Goal: Book appointment/travel/reservation

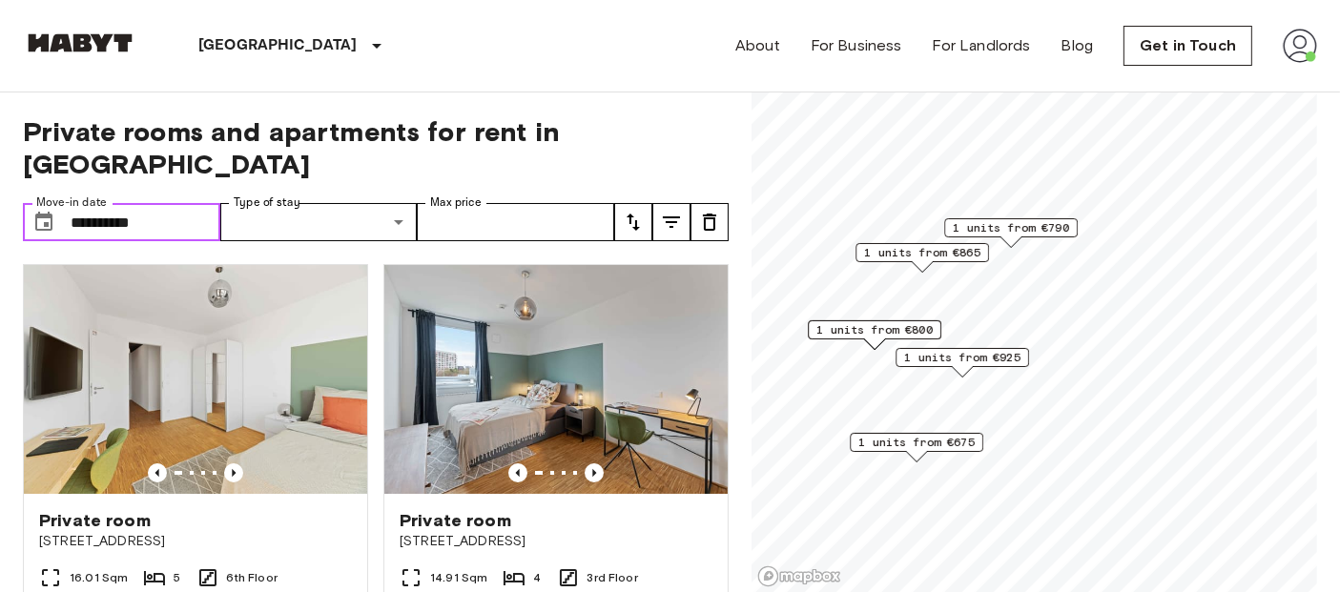
scroll to position [1407, 0]
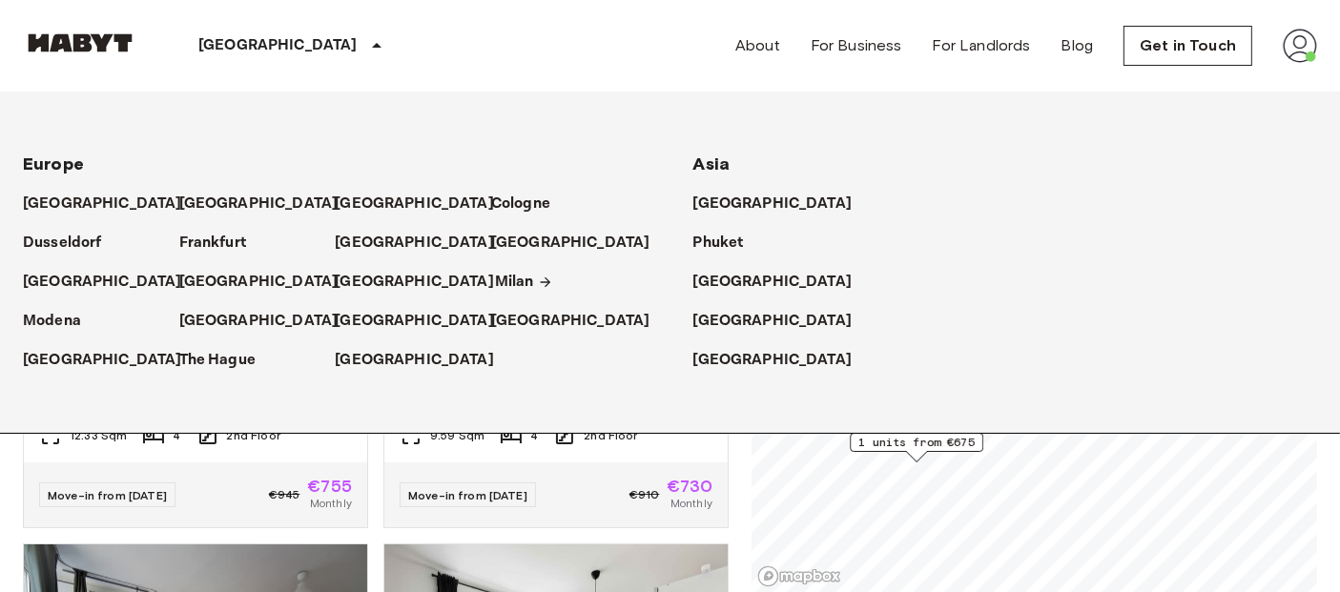
click at [509, 282] on p "Milan" at bounding box center [514, 282] width 39 height 23
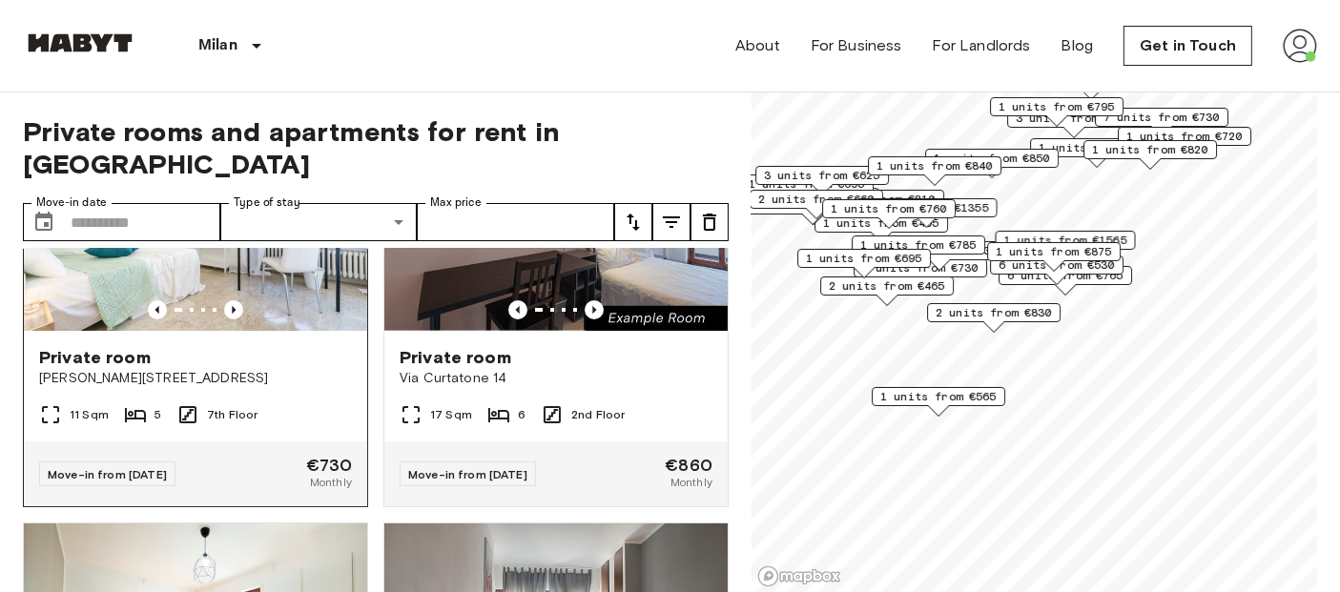
scroll to position [166, 0]
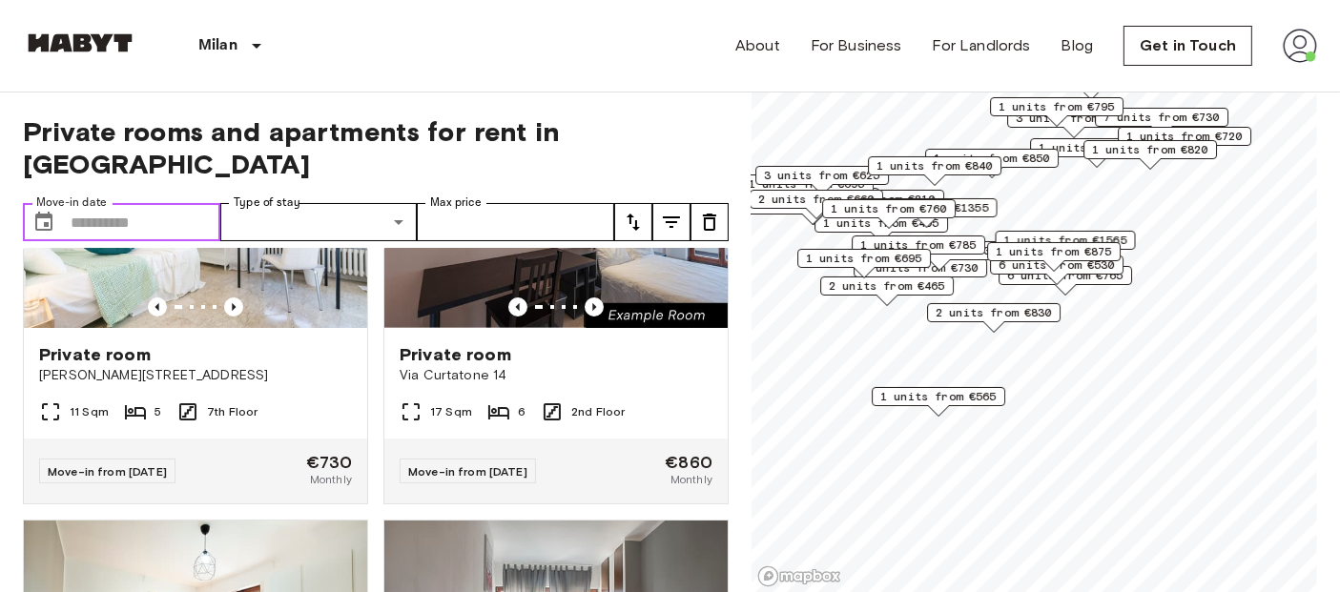
click at [165, 203] on input "Move-in date" at bounding box center [146, 222] width 150 height 38
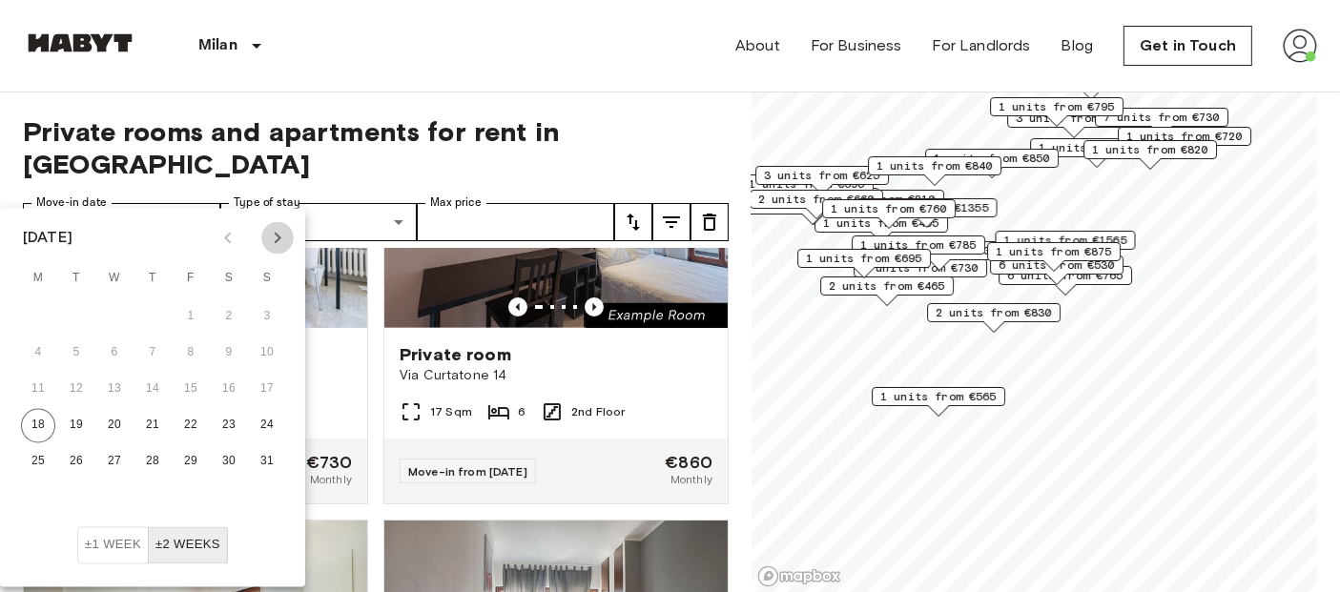
click at [275, 235] on icon "Next month" at bounding box center [277, 238] width 23 height 23
click at [280, 237] on icon "Next month" at bounding box center [277, 238] width 23 height 23
click at [229, 235] on icon "Previous month" at bounding box center [227, 238] width 7 height 11
click at [109, 311] on button "1" at bounding box center [114, 317] width 34 height 34
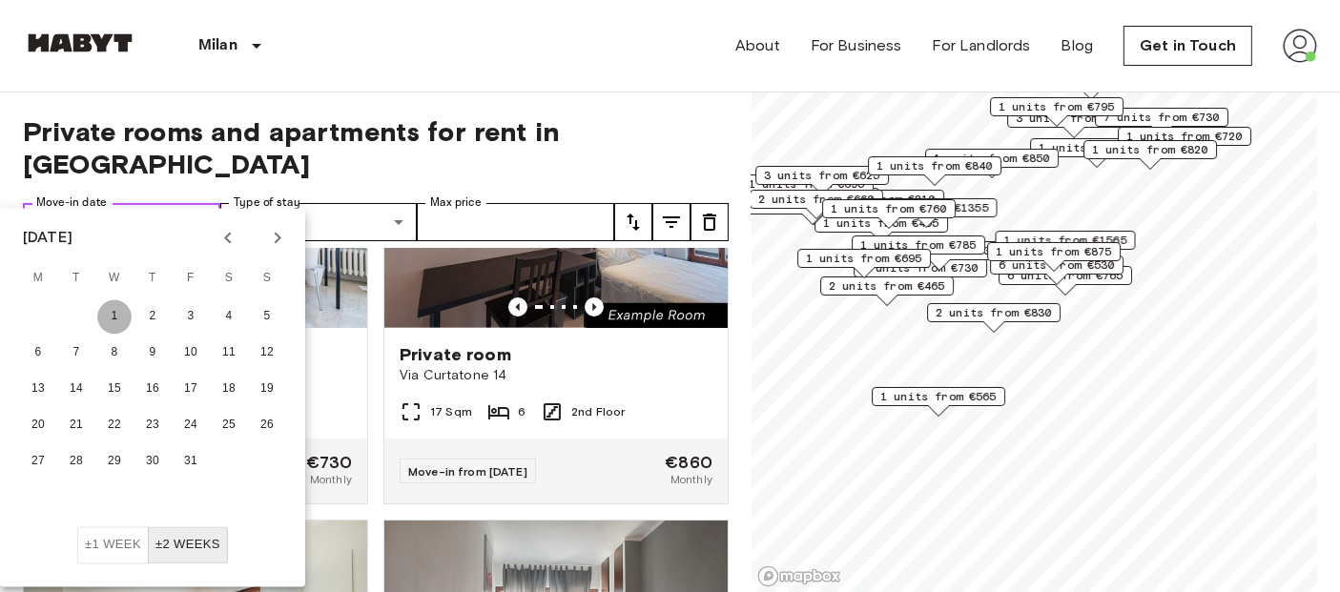
type input "**********"
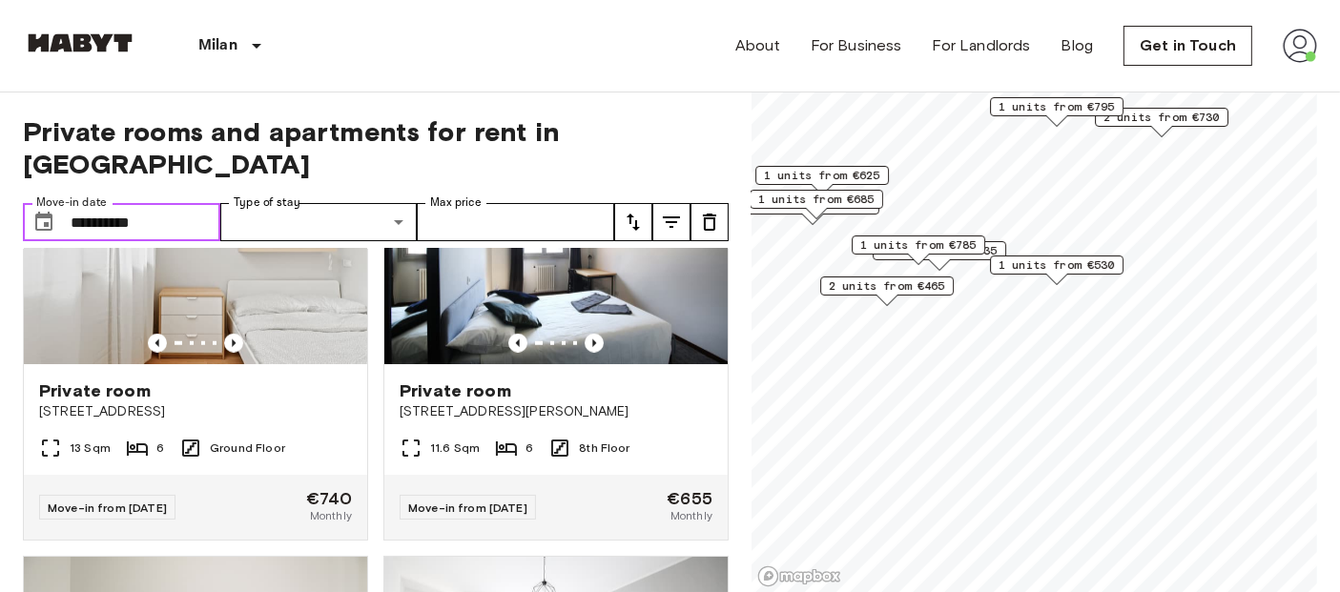
scroll to position [1817, 0]
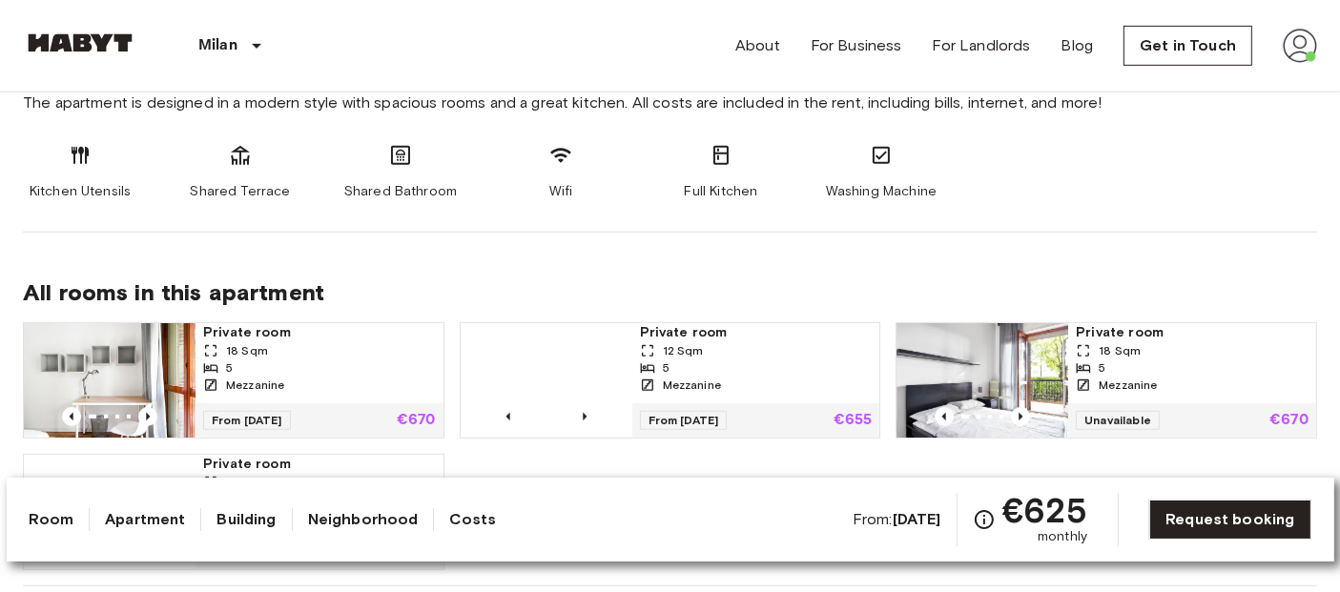
scroll to position [1015, 0]
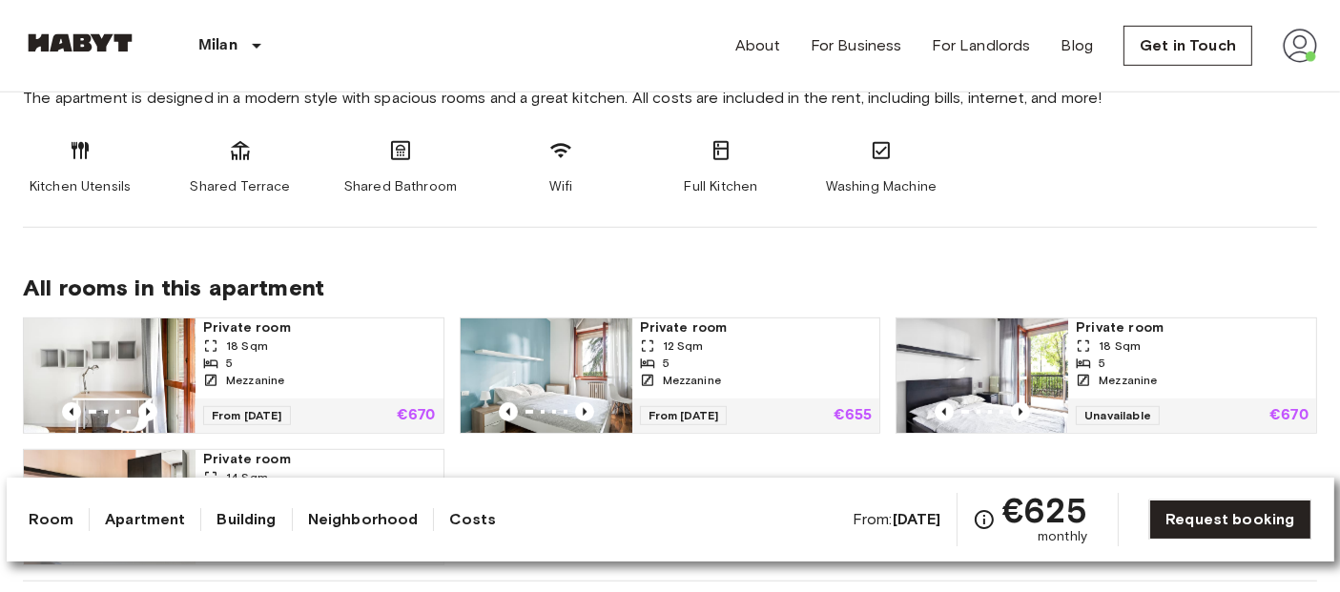
click at [438, 274] on span "All rooms in this apartment" at bounding box center [670, 288] width 1294 height 29
